Goal: Check status: Check status

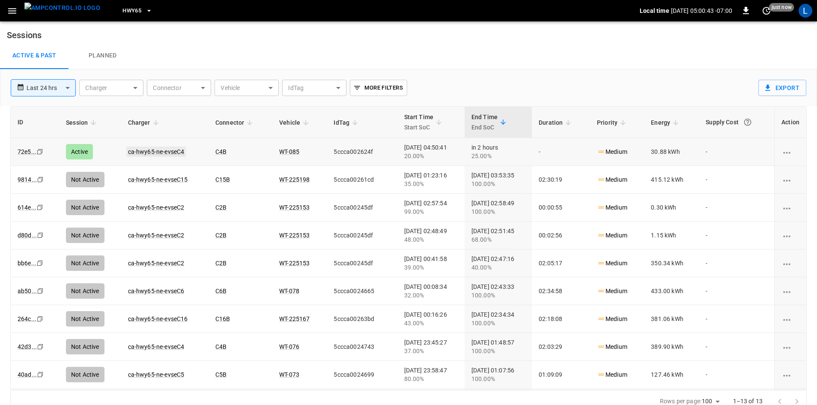
click at [177, 150] on link "ca-hwy65-ne-evseC4" at bounding box center [156, 152] width 60 height 10
click at [162, 152] on link "ca-hwy65-ne-evseC4" at bounding box center [156, 152] width 60 height 10
click at [170, 151] on link "ca-hwy65-ne-evseC4" at bounding box center [156, 152] width 60 height 10
